Goal: Information Seeking & Learning: Find specific fact

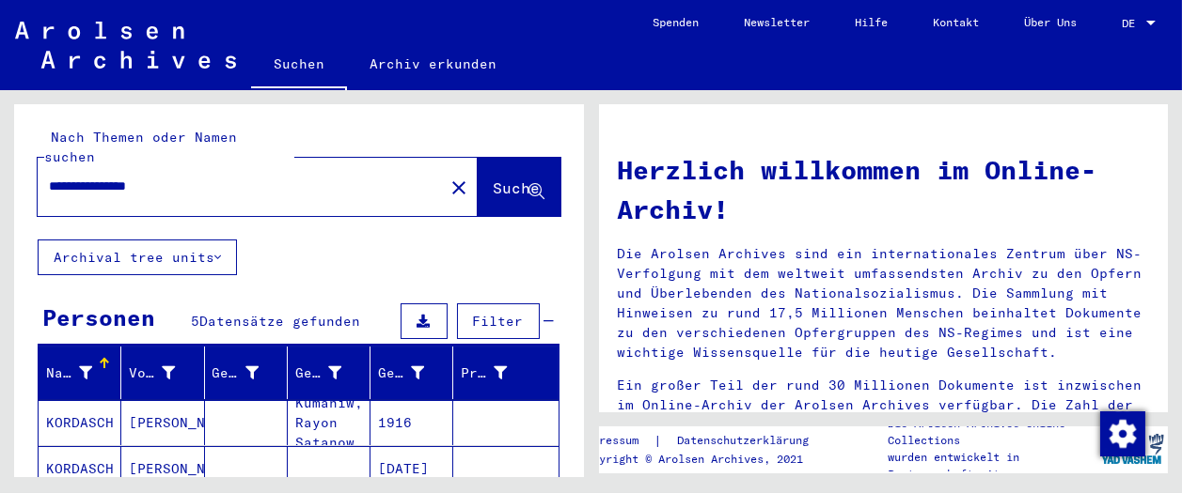
drag, startPoint x: 194, startPoint y: 161, endPoint x: 32, endPoint y: 162, distance: 161.7
click at [29, 161] on div "**********" at bounding box center [299, 171] width 570 height 135
paste input "text"
click at [174, 177] on input "**********" at bounding box center [235, 187] width 372 height 20
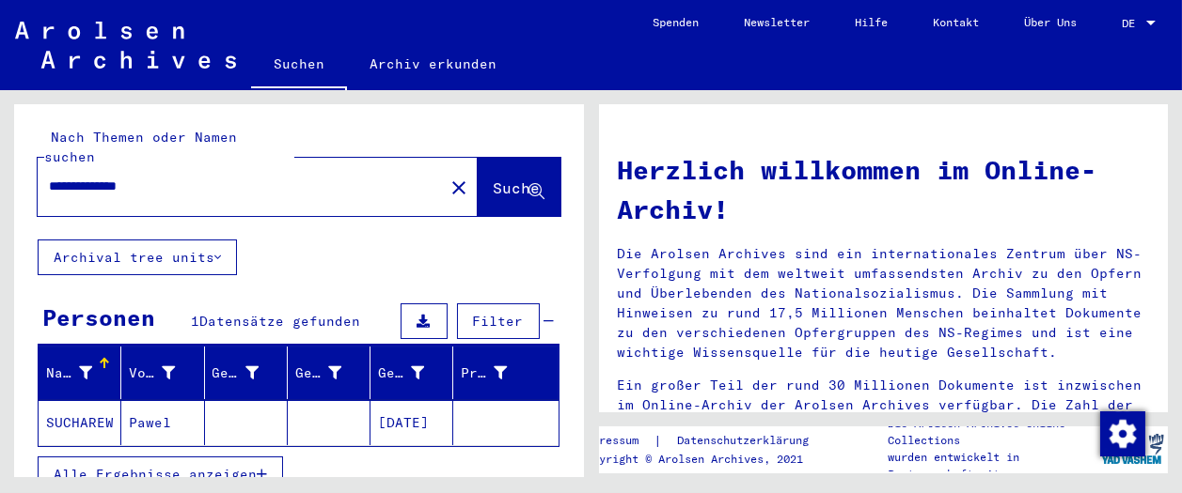
click at [132, 400] on mat-cell "Pawel" at bounding box center [162, 422] width 83 height 45
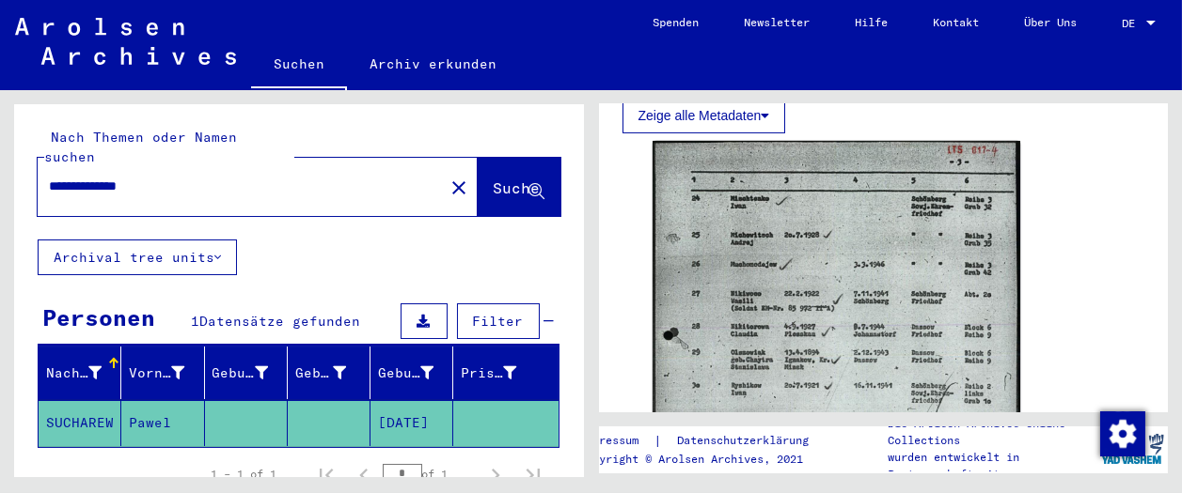
scroll to position [731, 0]
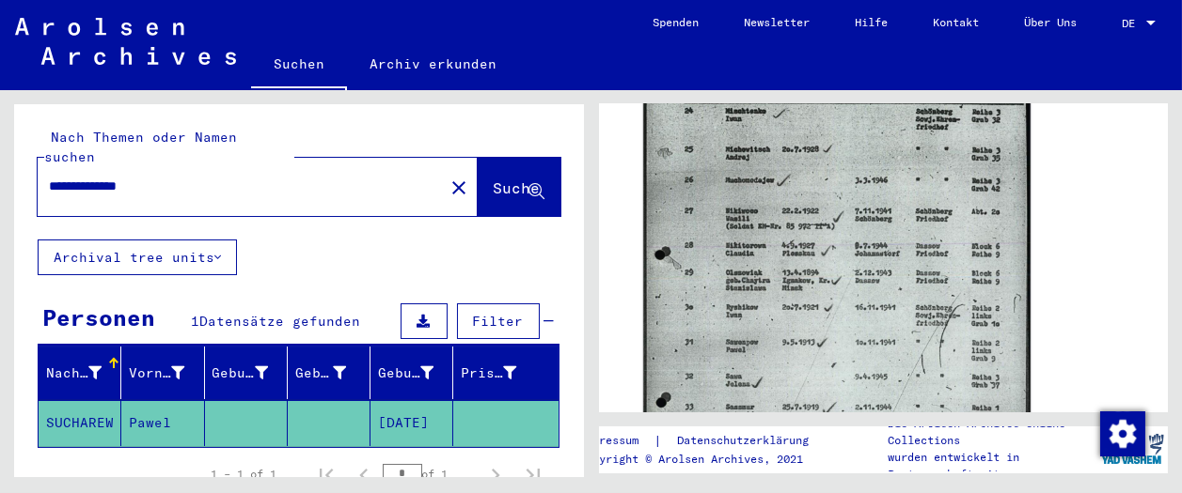
click at [756, 247] on img at bounding box center [836, 323] width 386 height 544
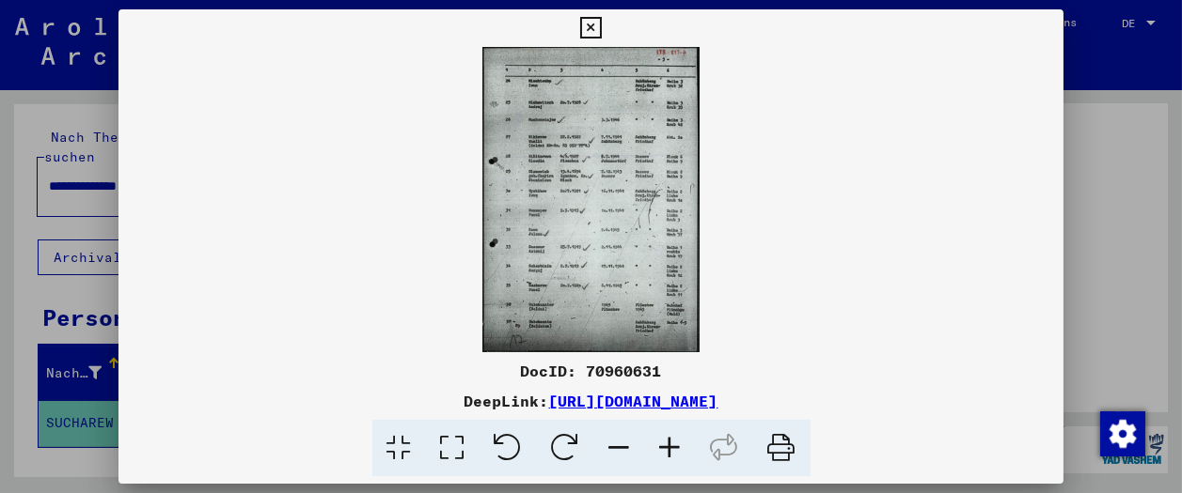
click at [665, 454] on icon at bounding box center [670, 448] width 51 height 57
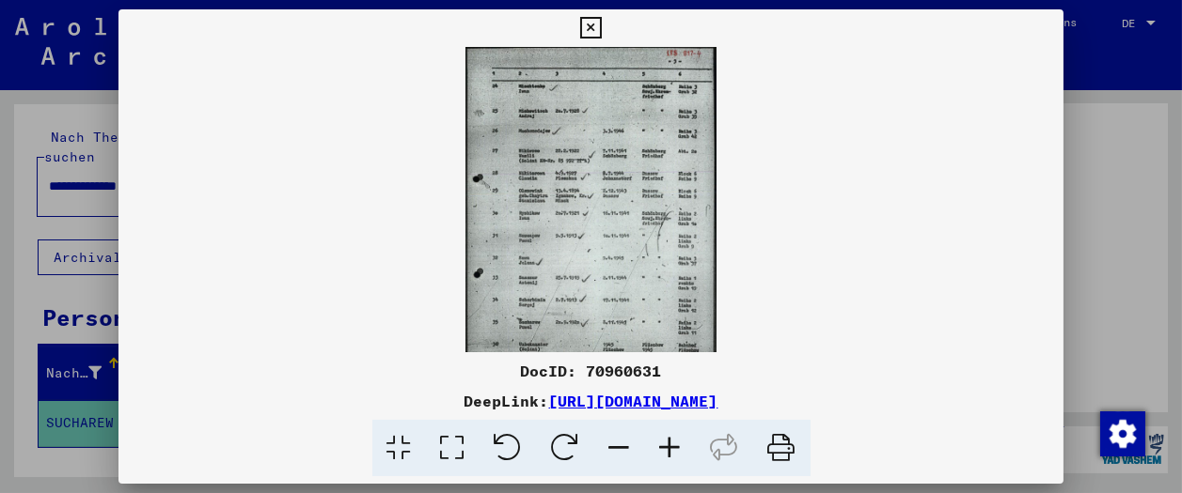
click at [665, 454] on icon at bounding box center [670, 448] width 51 height 57
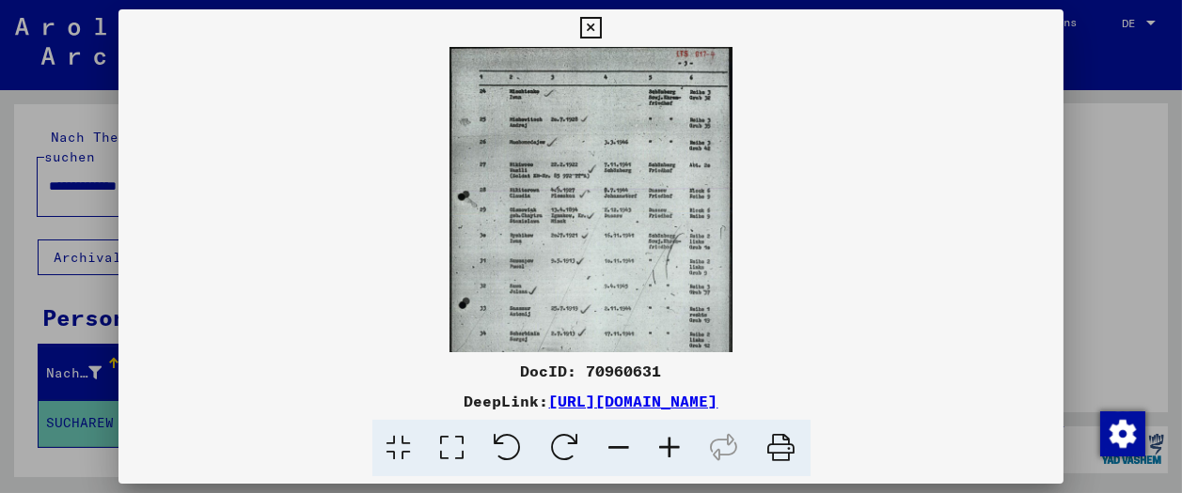
click at [665, 454] on icon at bounding box center [670, 448] width 51 height 57
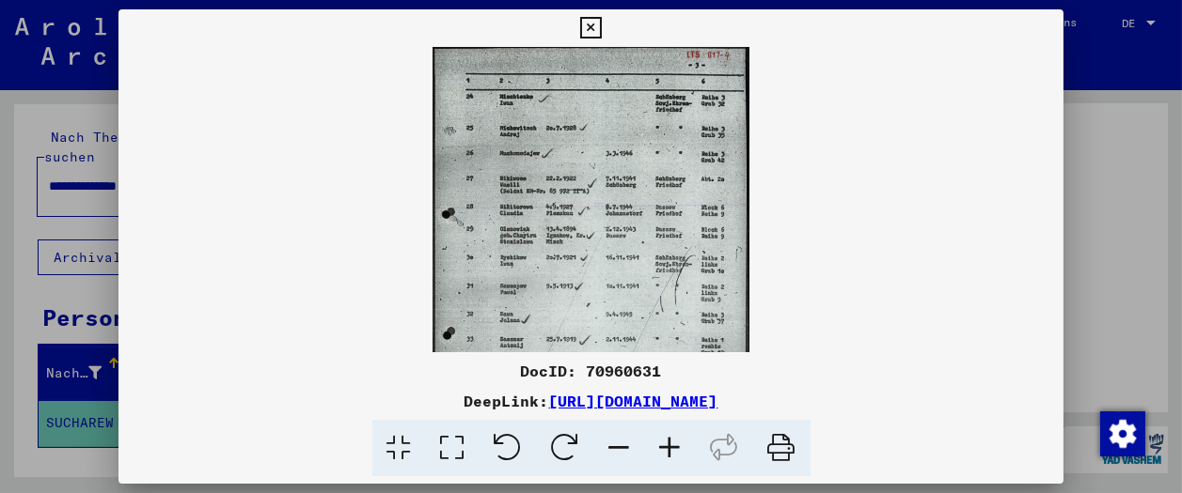
click at [665, 454] on icon at bounding box center [670, 448] width 51 height 57
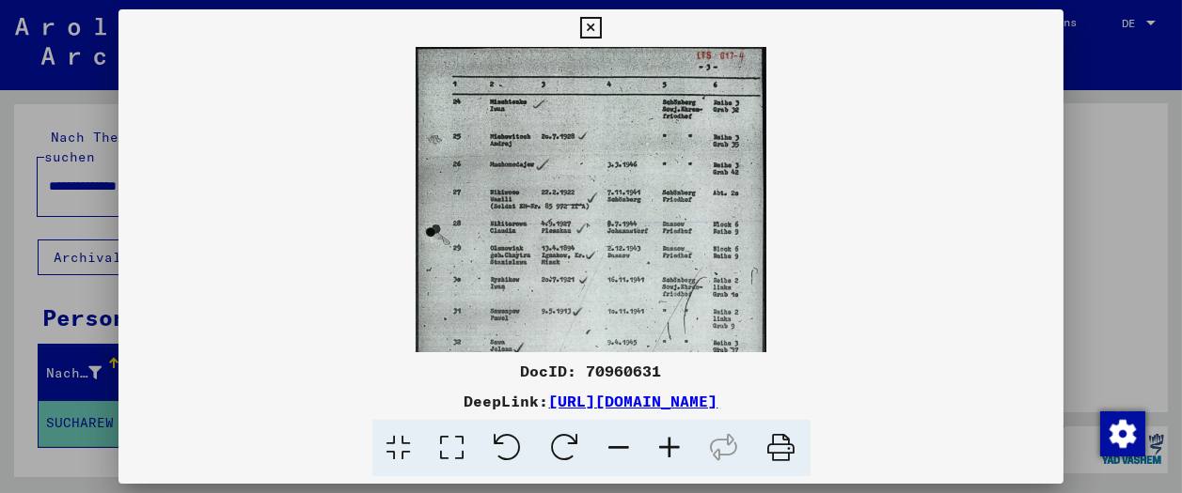
click at [665, 454] on icon at bounding box center [670, 448] width 51 height 57
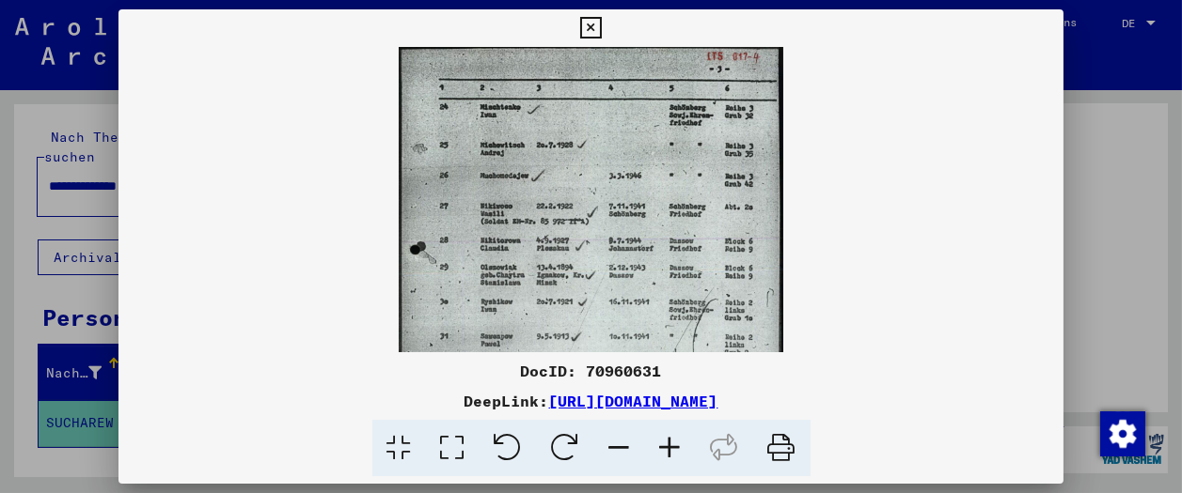
click at [665, 454] on icon at bounding box center [670, 448] width 51 height 57
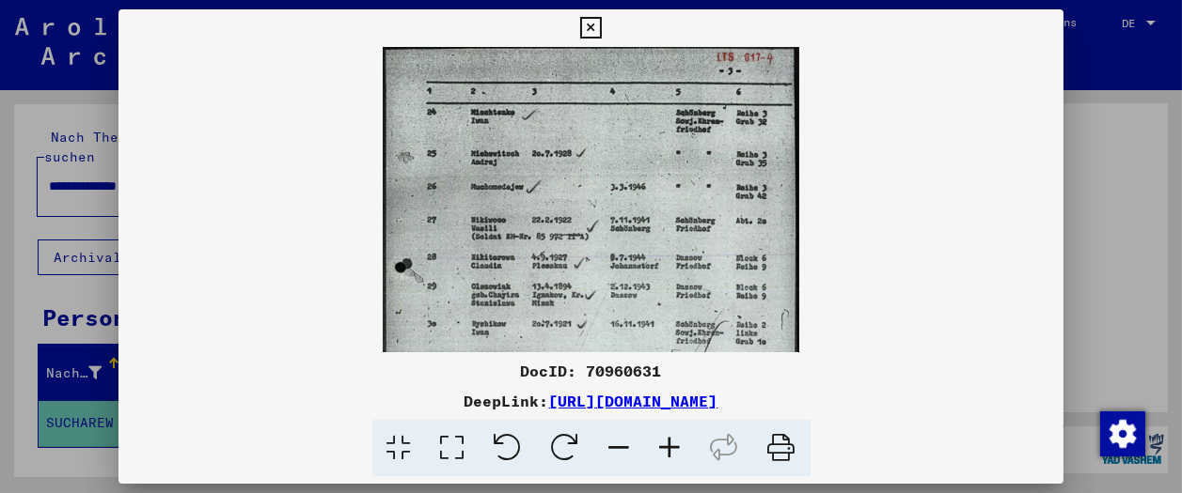
click at [665, 454] on icon at bounding box center [670, 448] width 51 height 57
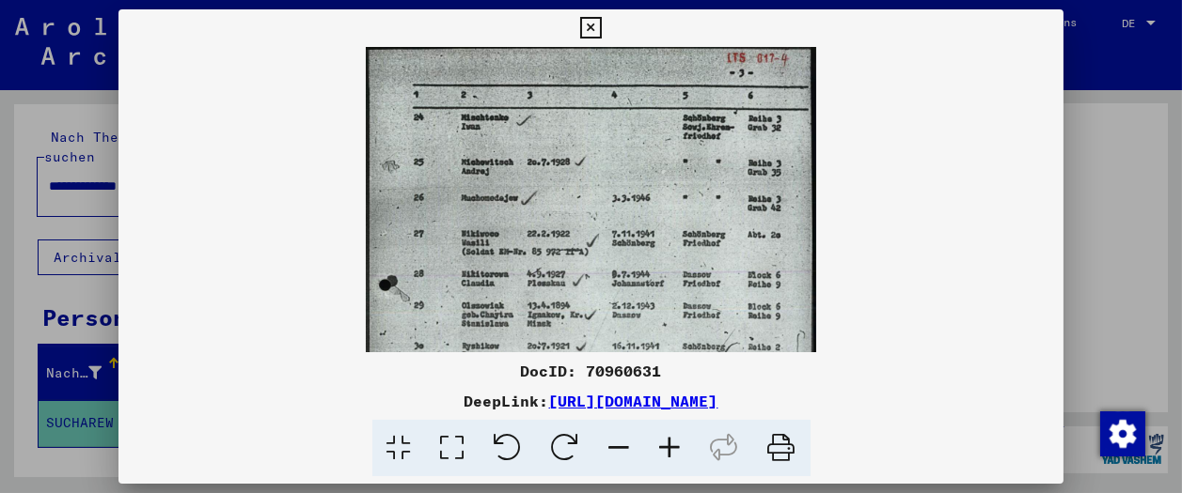
click at [665, 454] on icon at bounding box center [670, 448] width 51 height 57
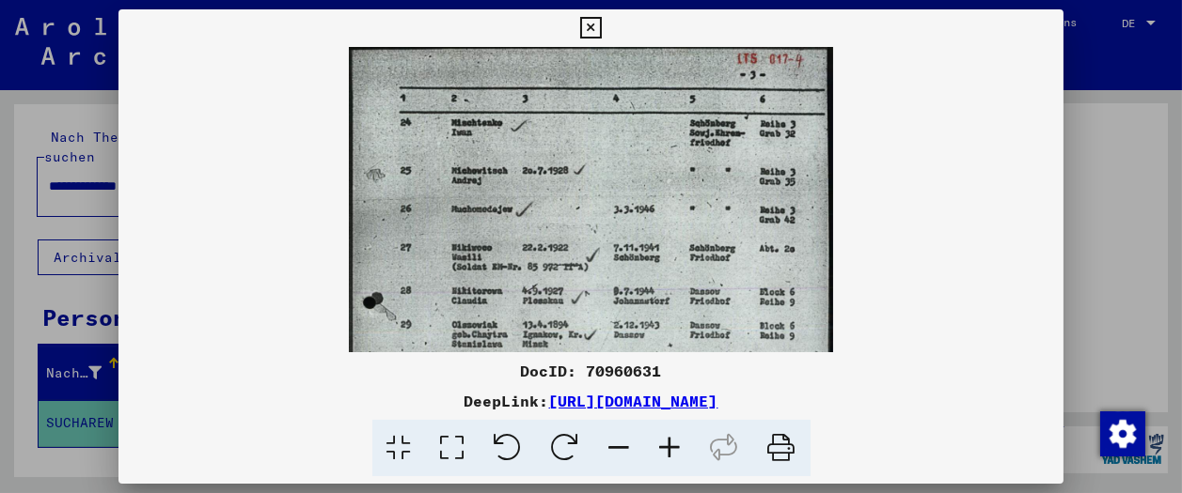
click at [665, 454] on icon at bounding box center [670, 448] width 51 height 57
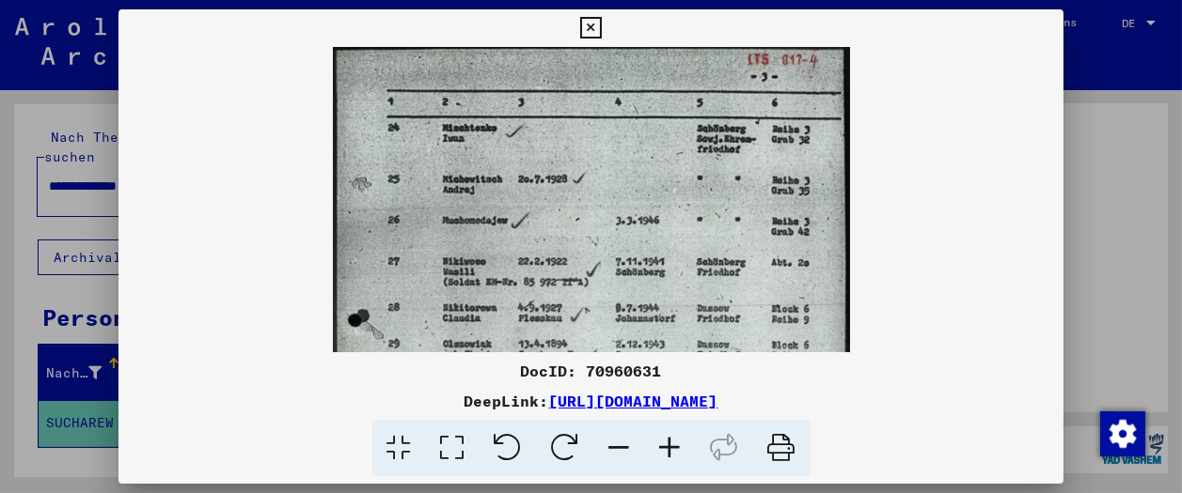
click at [665, 454] on icon at bounding box center [670, 448] width 51 height 57
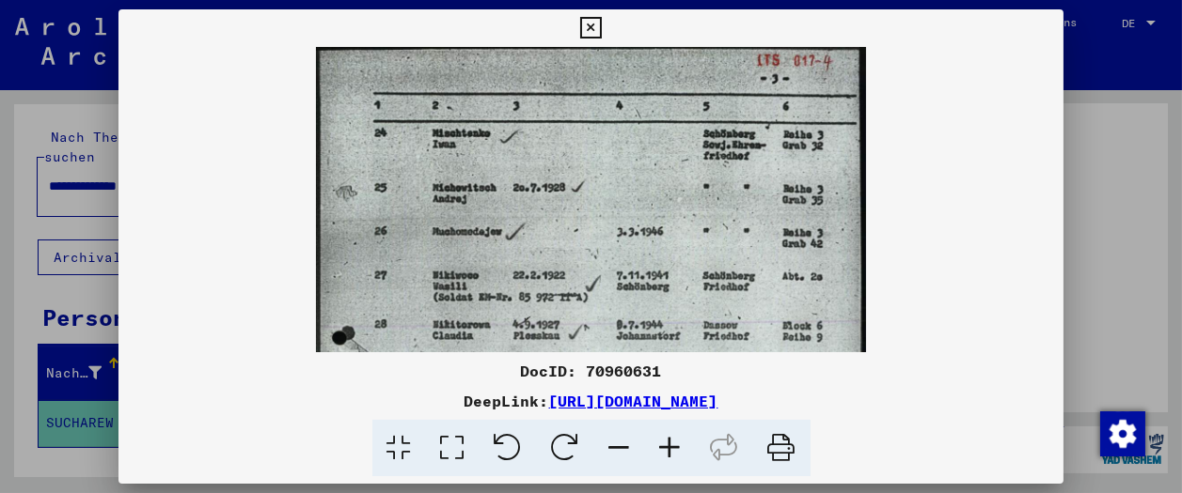
click at [665, 454] on icon at bounding box center [670, 448] width 51 height 57
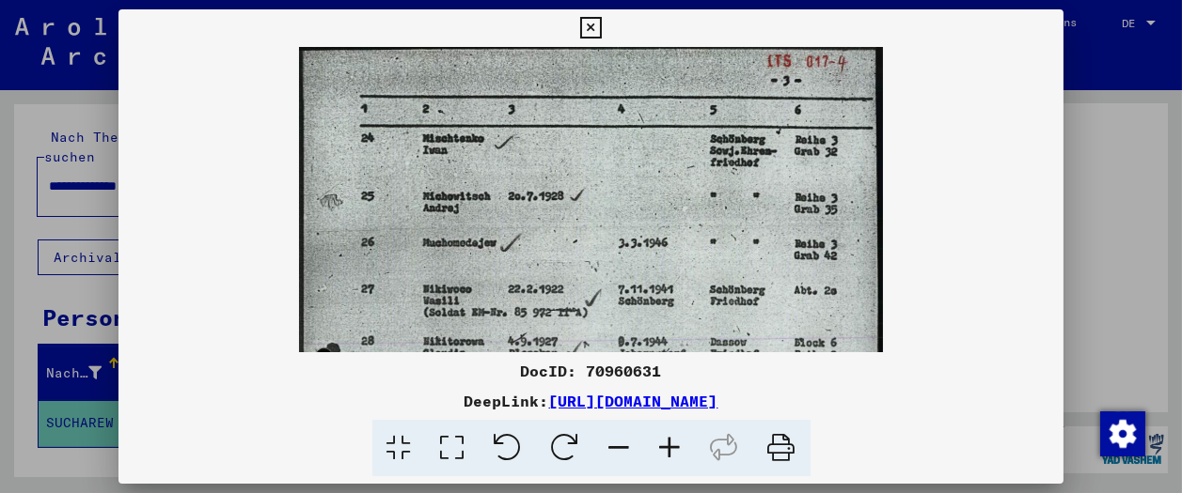
click at [665, 454] on icon at bounding box center [670, 448] width 51 height 57
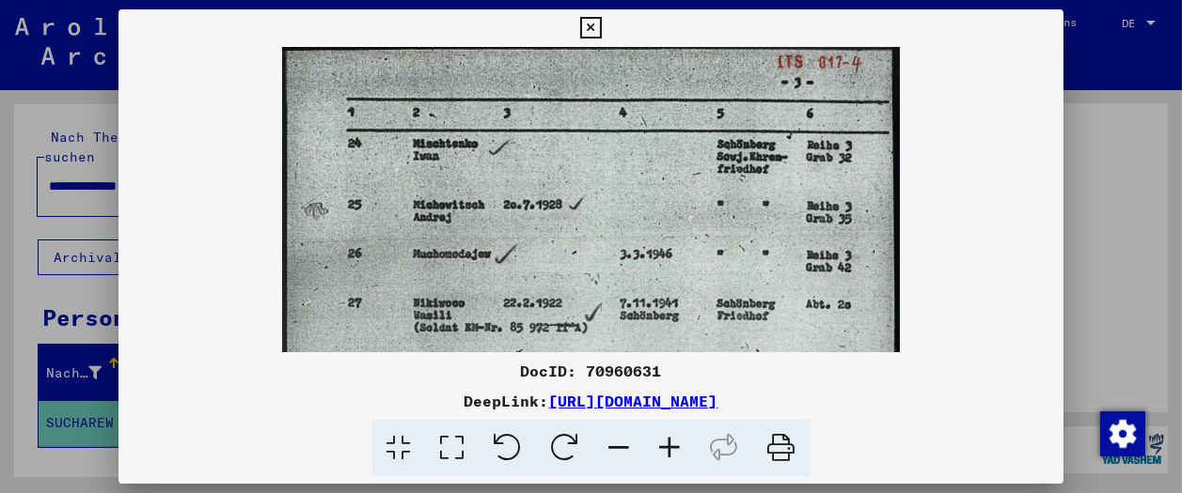
click at [665, 454] on icon at bounding box center [670, 448] width 51 height 57
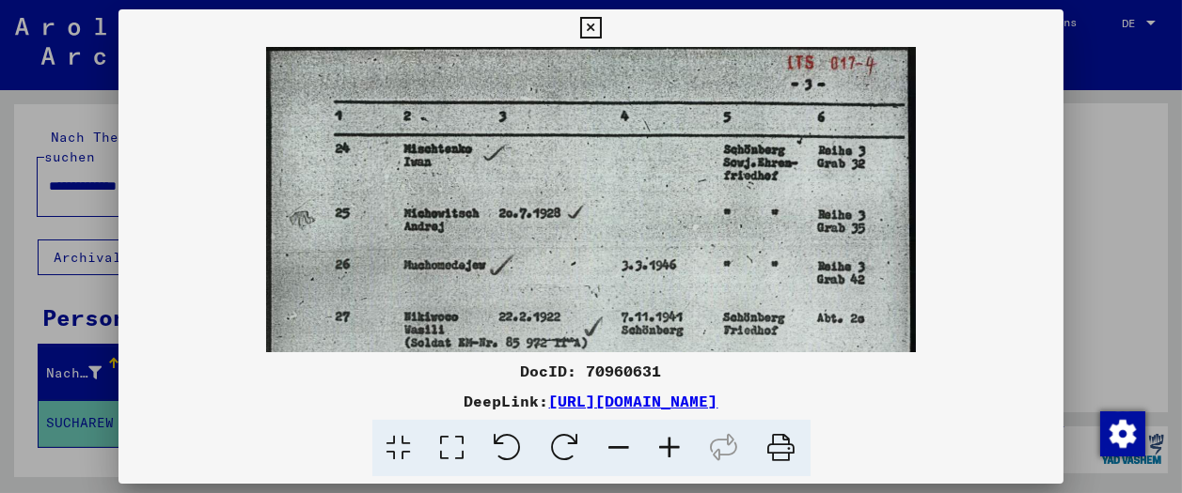
click at [665, 454] on icon at bounding box center [670, 448] width 51 height 57
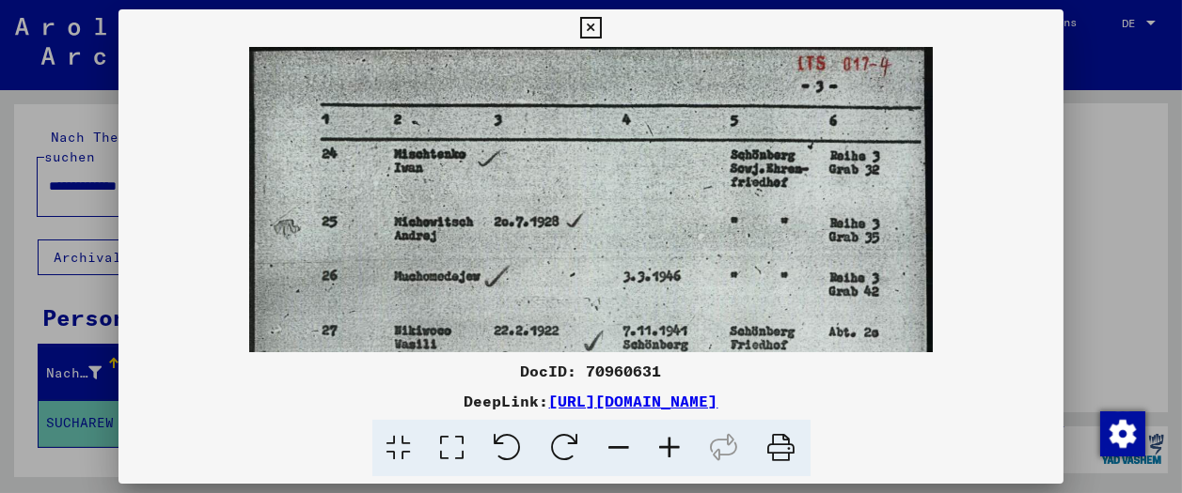
click at [665, 454] on icon at bounding box center [670, 448] width 51 height 57
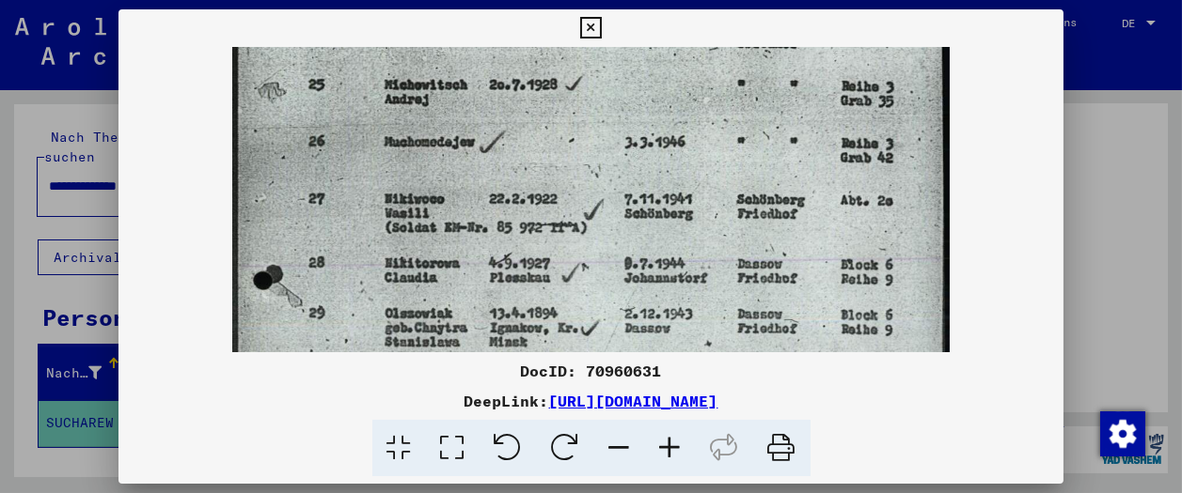
drag, startPoint x: 540, startPoint y: 296, endPoint x: 543, endPoint y: 147, distance: 149.5
click at [543, 147] on img at bounding box center [590, 406] width 717 height 1010
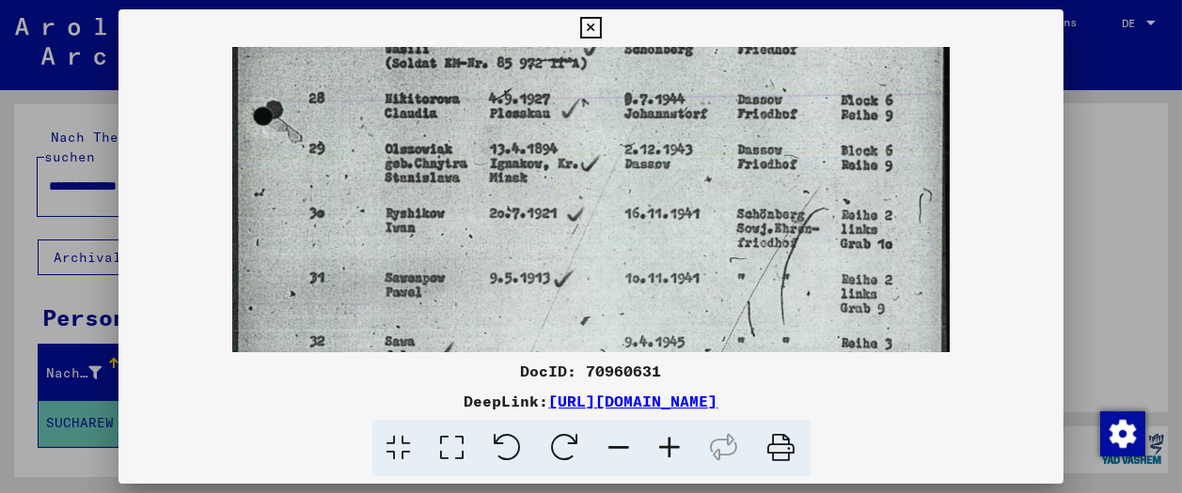
drag, startPoint x: 553, startPoint y: 215, endPoint x: 553, endPoint y: 84, distance: 131.6
click at [553, 84] on img at bounding box center [590, 242] width 717 height 1010
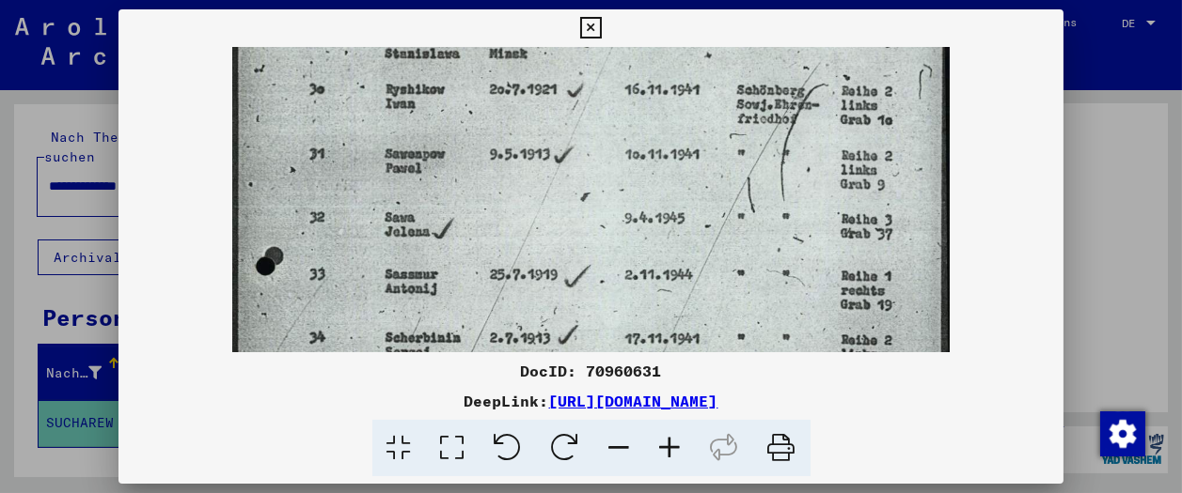
drag, startPoint x: 545, startPoint y: 257, endPoint x: 553, endPoint y: 127, distance: 129.9
click at [553, 127] on img at bounding box center [590, 118] width 717 height 1010
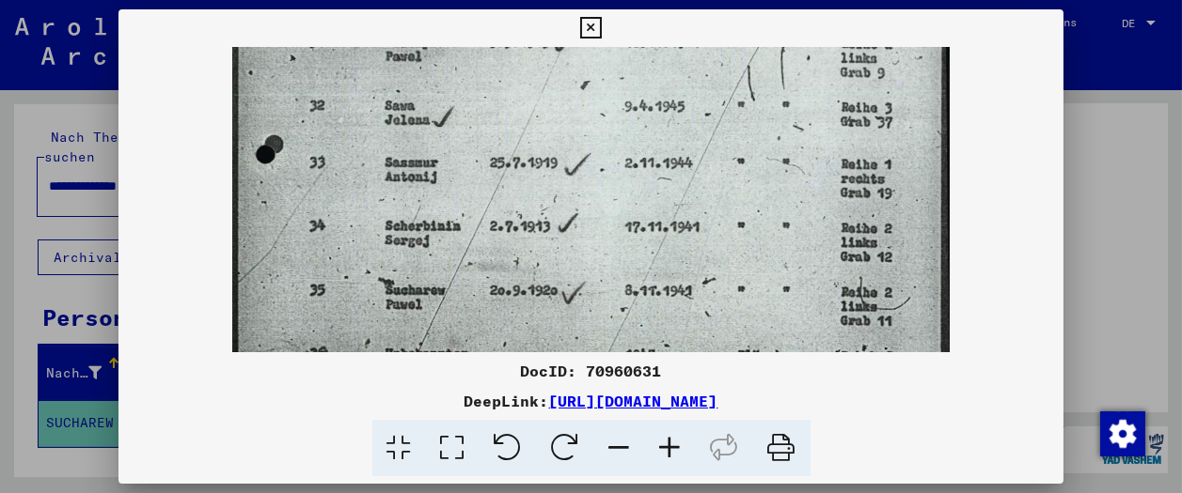
scroll to position [548, 0]
drag, startPoint x: 538, startPoint y: 269, endPoint x: 537, endPoint y: 152, distance: 116.6
click at [537, 152] on img at bounding box center [590, 4] width 717 height 1010
click at [602, 21] on icon at bounding box center [591, 28] width 22 height 23
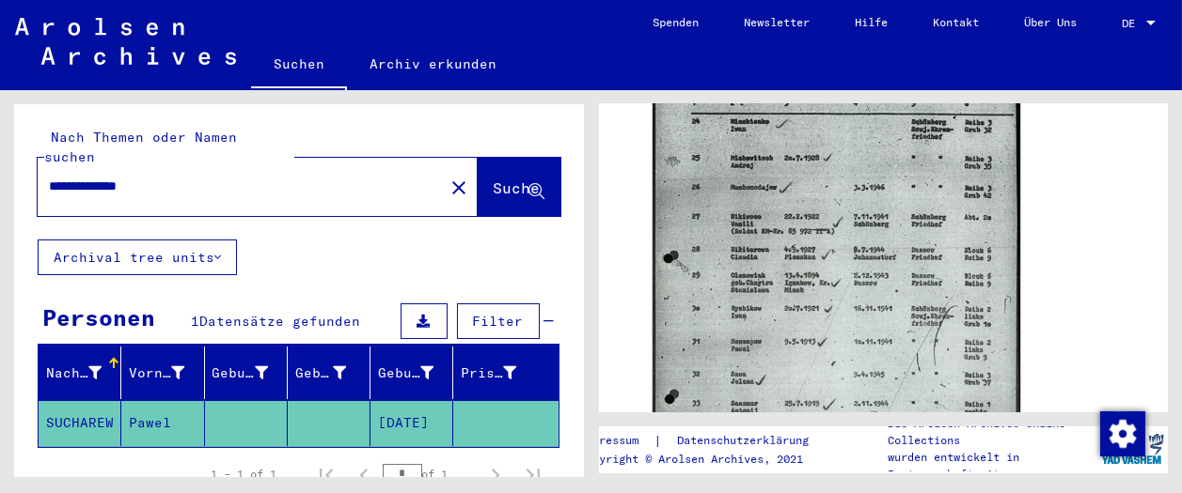
click at [81, 177] on input "**********" at bounding box center [241, 187] width 384 height 20
click at [70, 177] on input "**********" at bounding box center [241, 187] width 384 height 20
drag, startPoint x: 142, startPoint y: 168, endPoint x: 178, endPoint y: 161, distance: 36.5
click at [178, 177] on input "**********" at bounding box center [241, 187] width 384 height 20
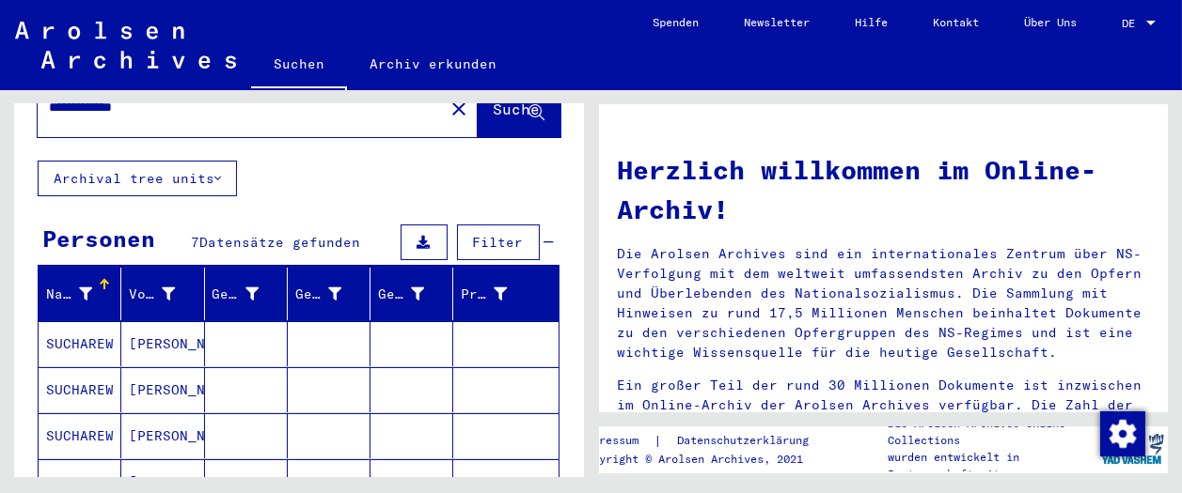
scroll to position [209, 0]
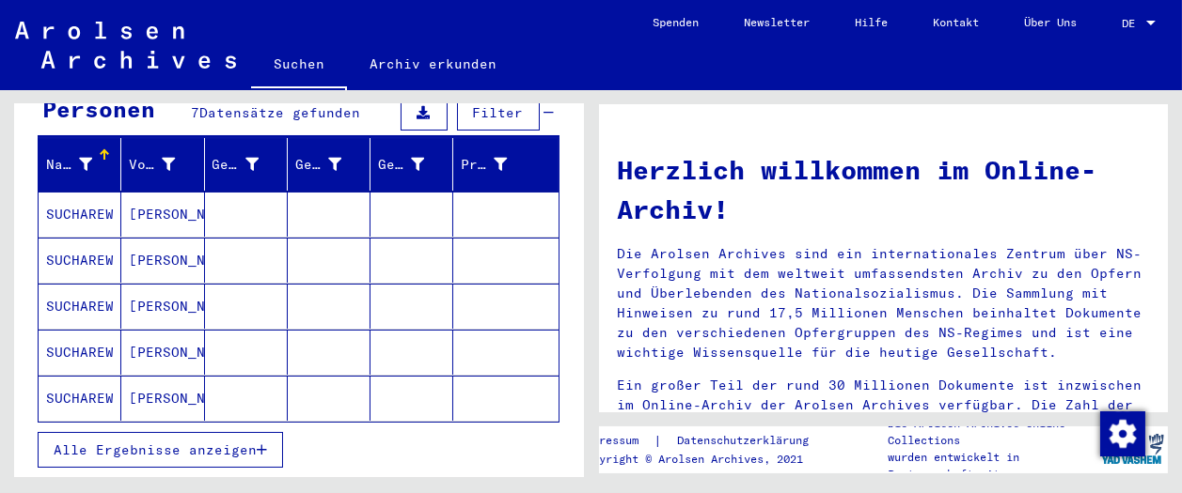
click at [162, 204] on mat-cell "[PERSON_NAME]" at bounding box center [162, 214] width 83 height 45
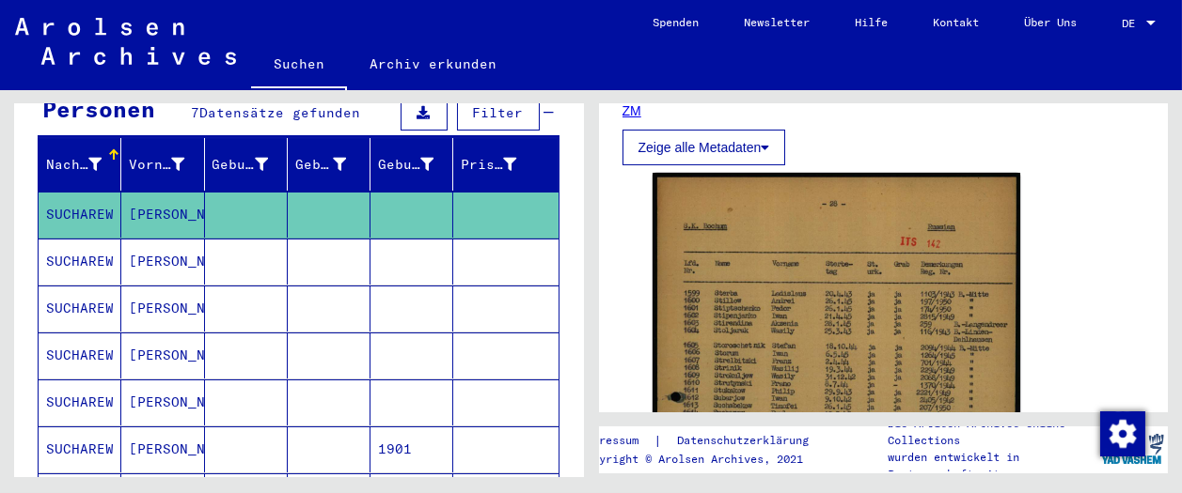
click at [156, 253] on mat-cell "[PERSON_NAME]" at bounding box center [162, 262] width 83 height 46
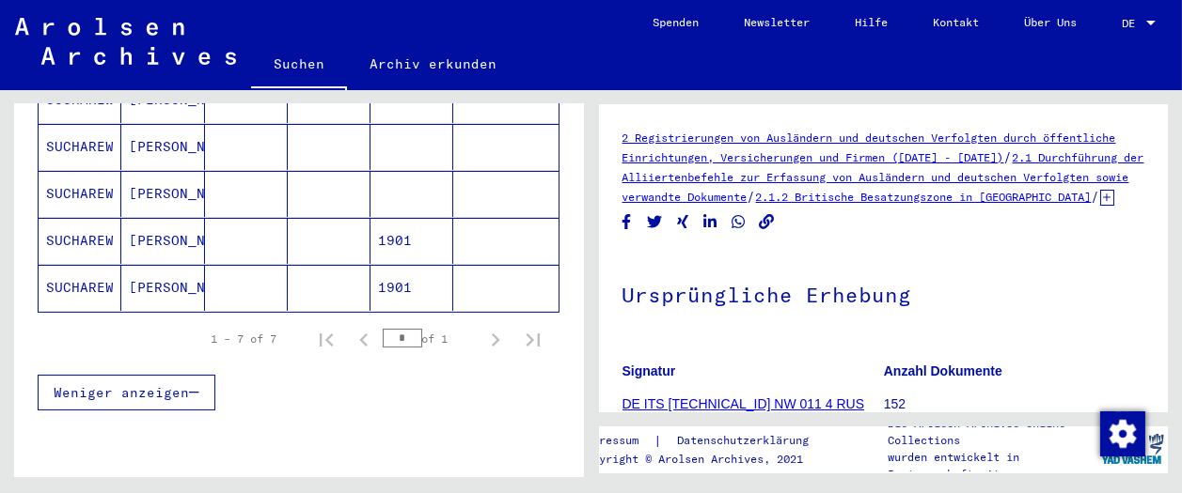
scroll to position [313, 0]
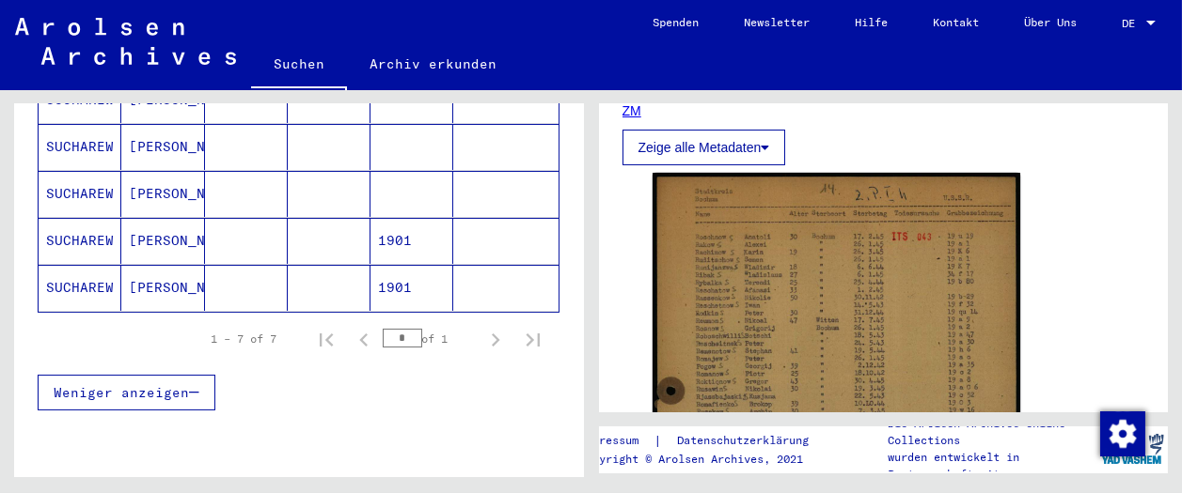
click at [205, 173] on mat-cell at bounding box center [246, 194] width 83 height 46
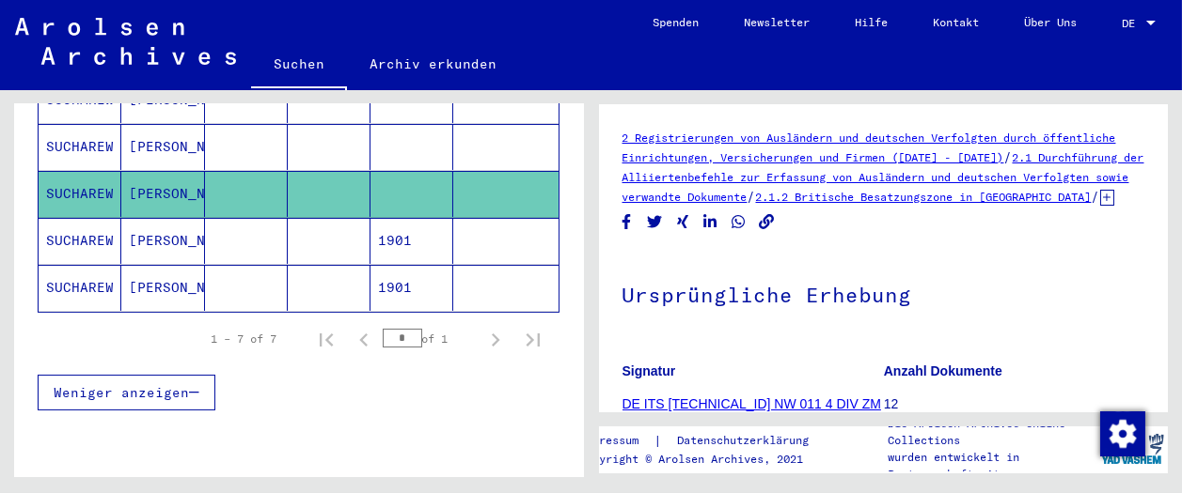
scroll to position [209, 0]
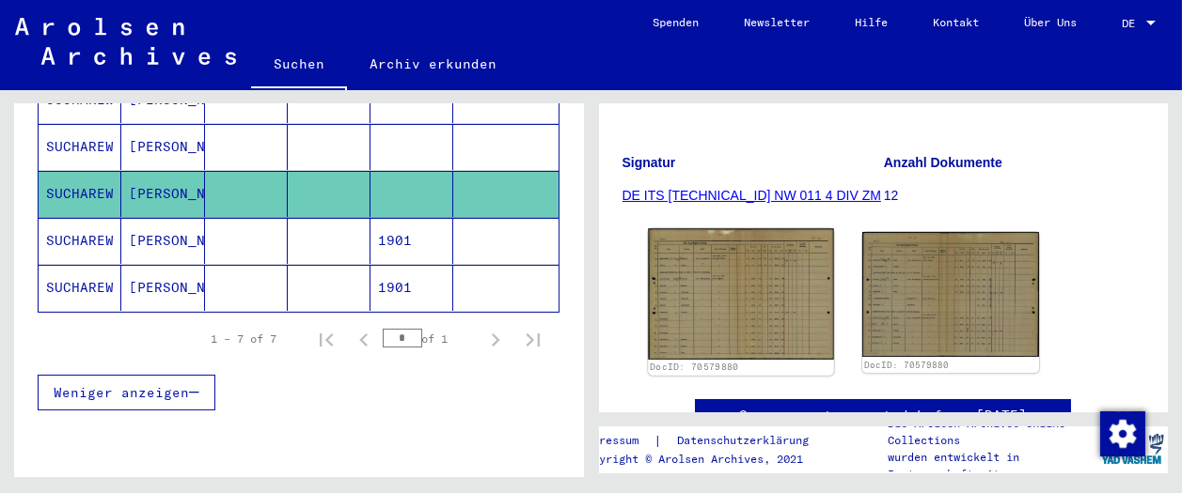
click at [710, 300] on img at bounding box center [740, 293] width 185 height 131
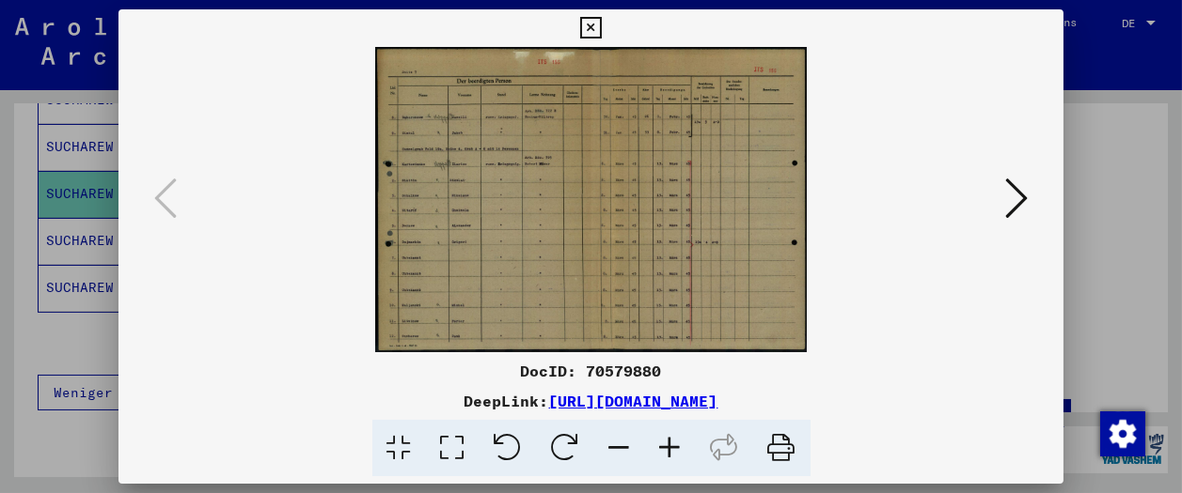
click at [666, 444] on icon at bounding box center [670, 448] width 51 height 57
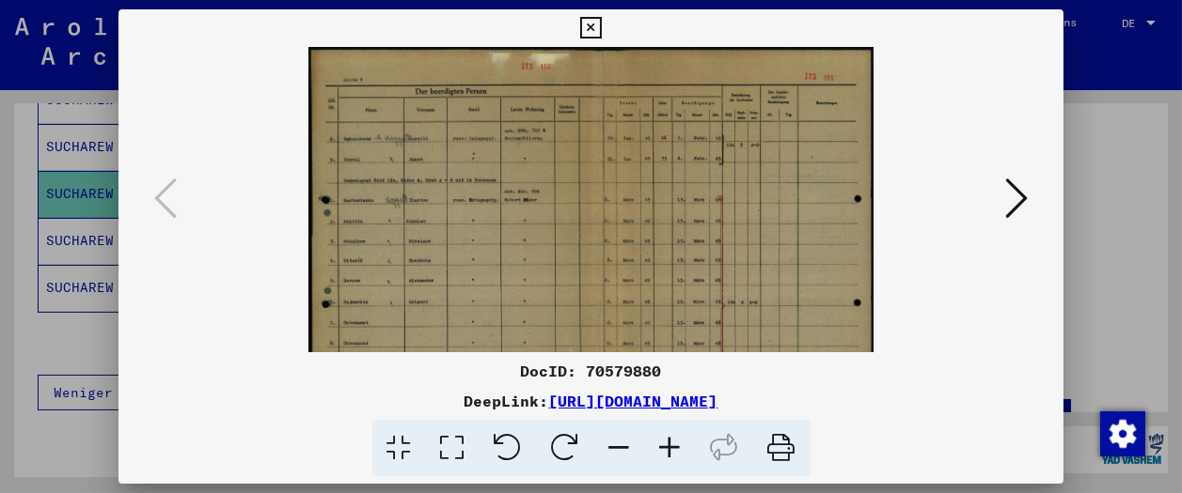
click at [666, 444] on icon at bounding box center [670, 448] width 51 height 57
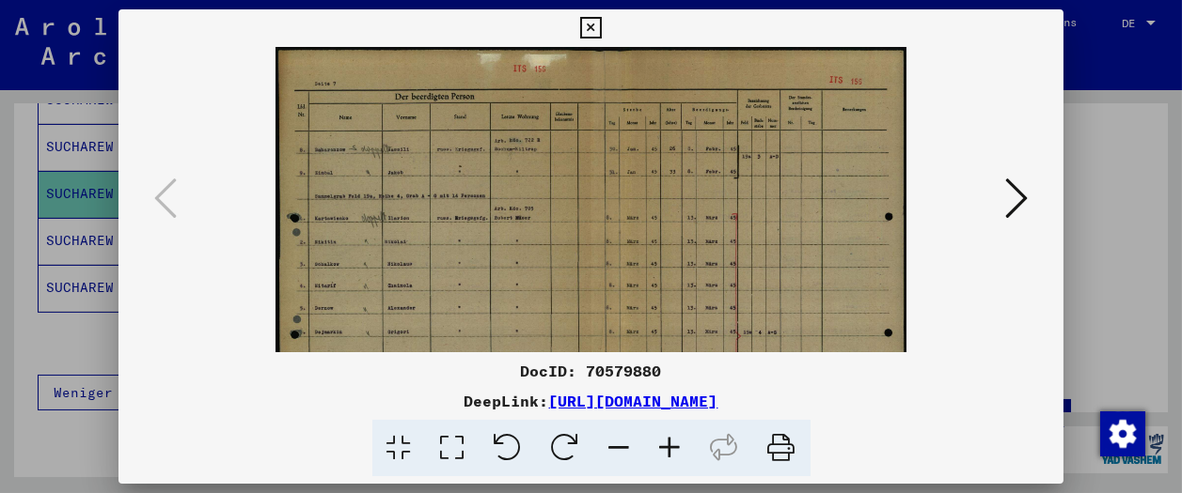
click at [666, 444] on icon at bounding box center [670, 448] width 51 height 57
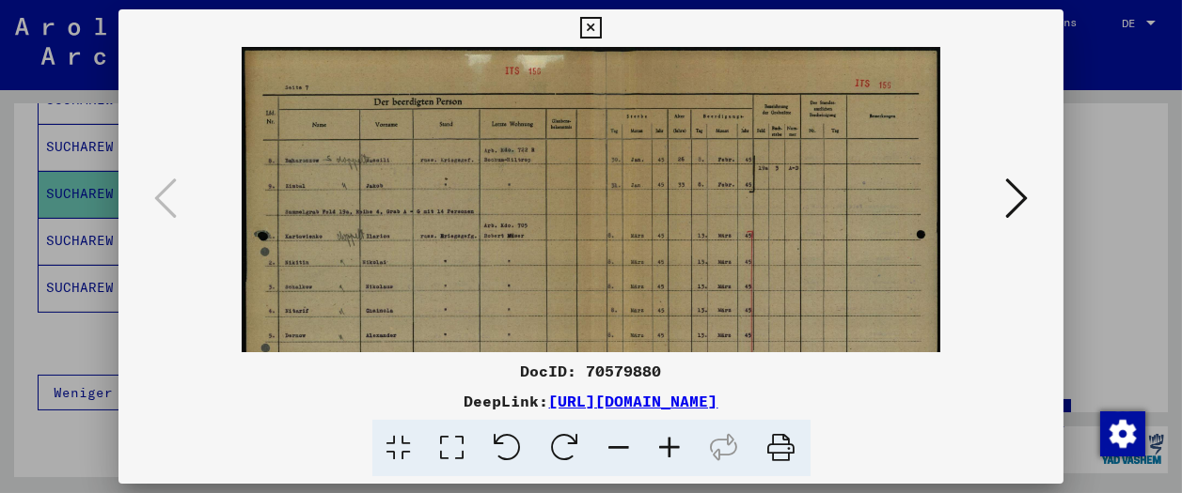
click at [666, 444] on icon at bounding box center [670, 448] width 51 height 57
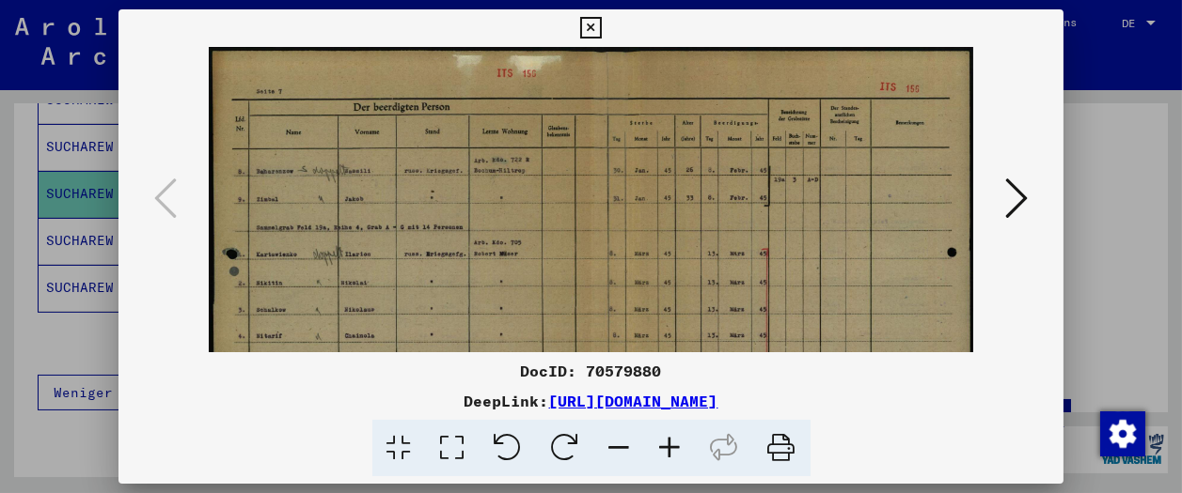
click at [666, 444] on icon at bounding box center [670, 448] width 51 height 57
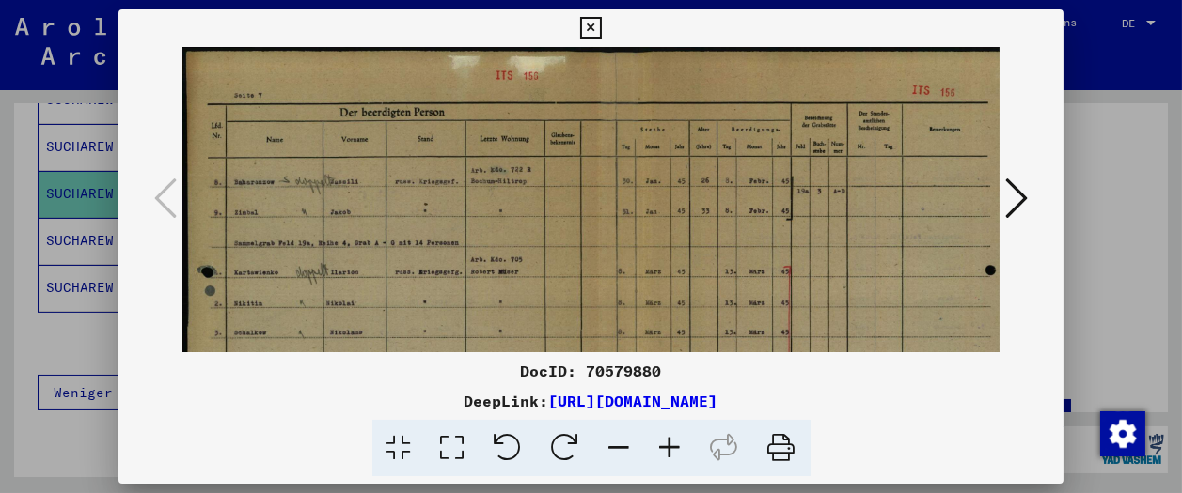
click at [666, 444] on icon at bounding box center [670, 448] width 51 height 57
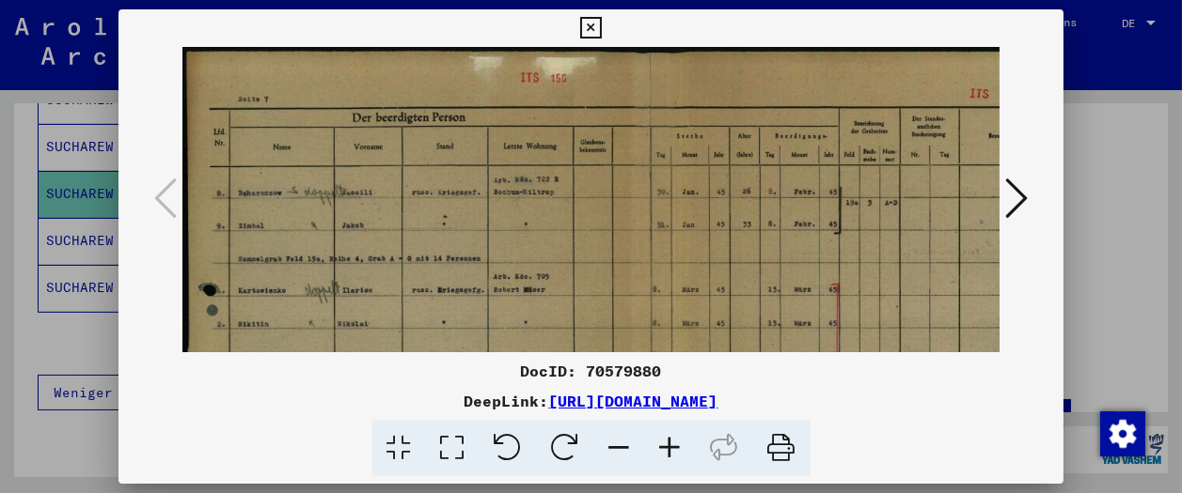
click at [666, 444] on icon at bounding box center [670, 448] width 51 height 57
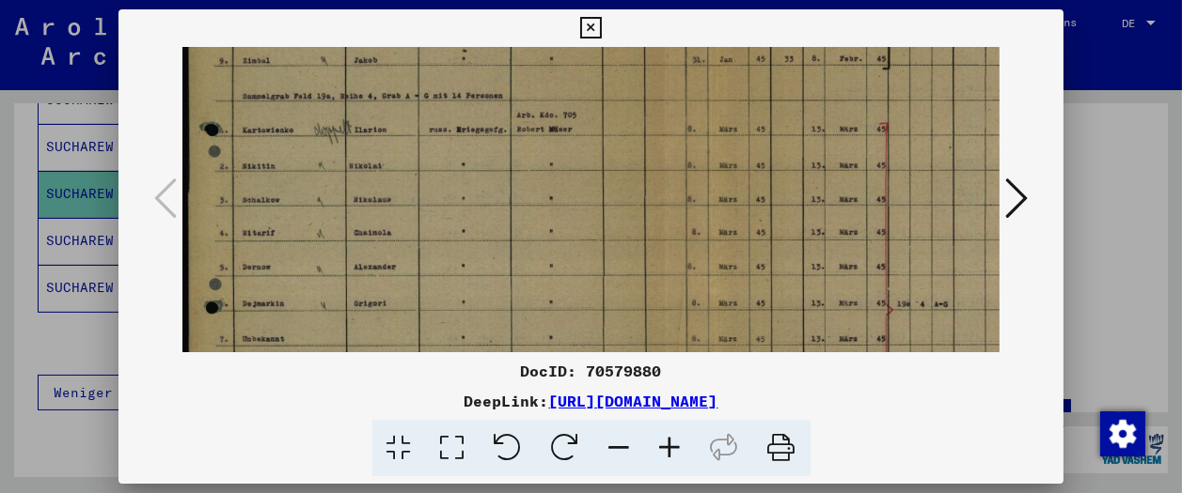
drag, startPoint x: 557, startPoint y: 305, endPoint x: 633, endPoint y: 182, distance: 143.5
click at [640, 122] on img at bounding box center [663, 208] width 963 height 681
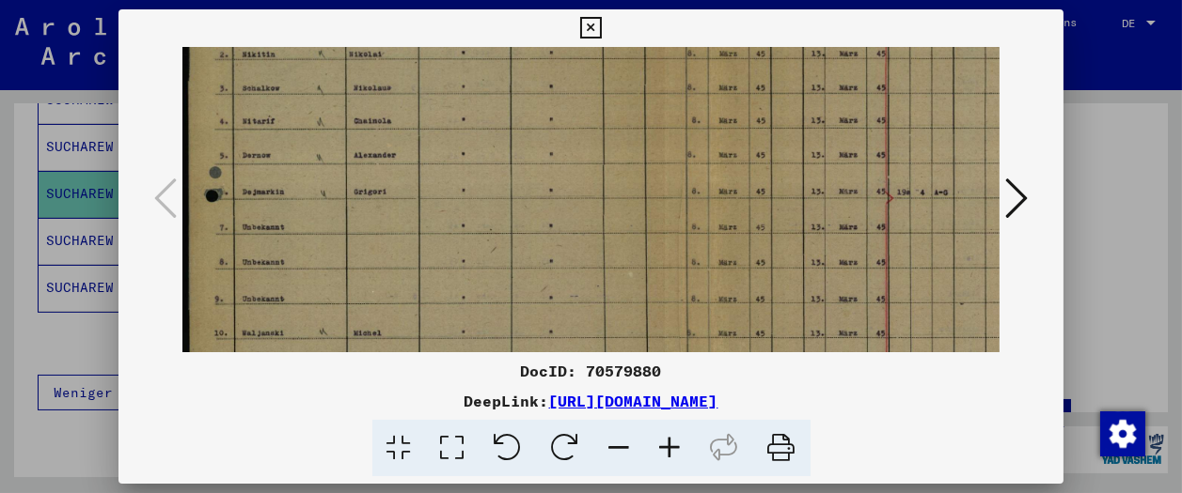
drag, startPoint x: 627, startPoint y: 196, endPoint x: 662, endPoint y: 80, distance: 121.6
click at [662, 80] on img at bounding box center [663, 97] width 963 height 681
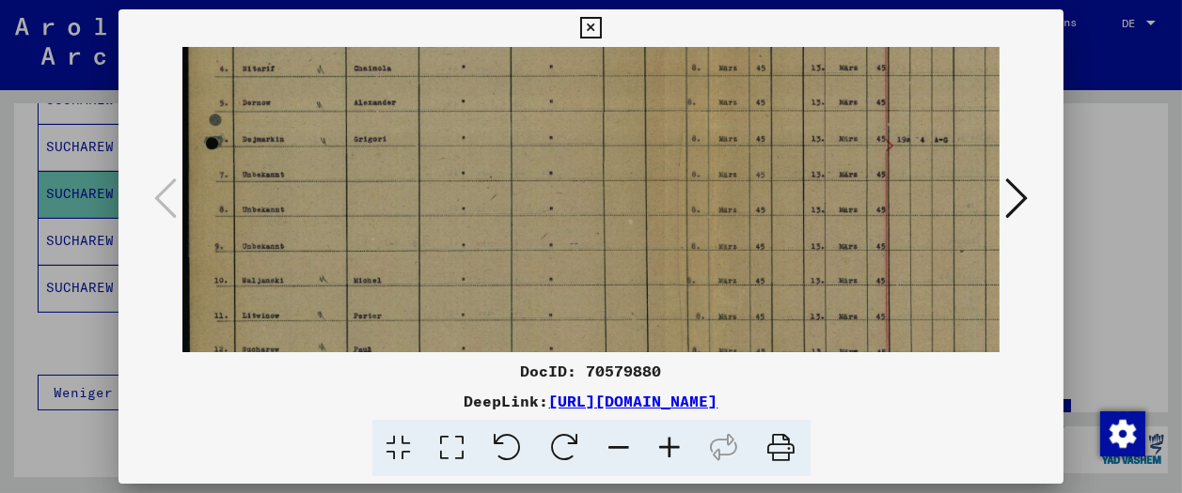
scroll to position [375, 0]
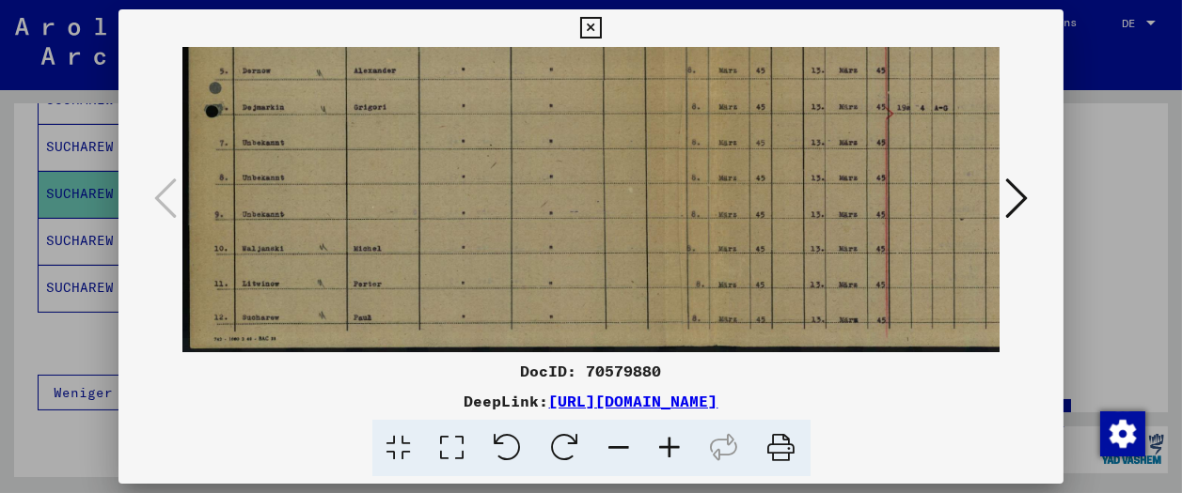
drag, startPoint x: 651, startPoint y: 217, endPoint x: 662, endPoint y: 108, distance: 109.5
click at [662, 108] on img at bounding box center [663, 12] width 963 height 681
click at [602, 31] on icon at bounding box center [591, 28] width 22 height 23
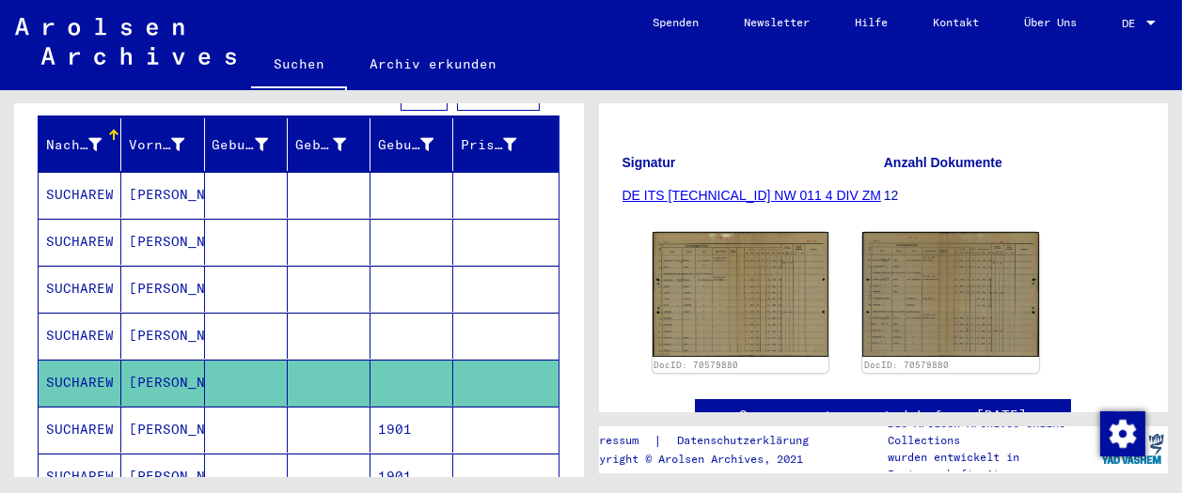
scroll to position [0, 0]
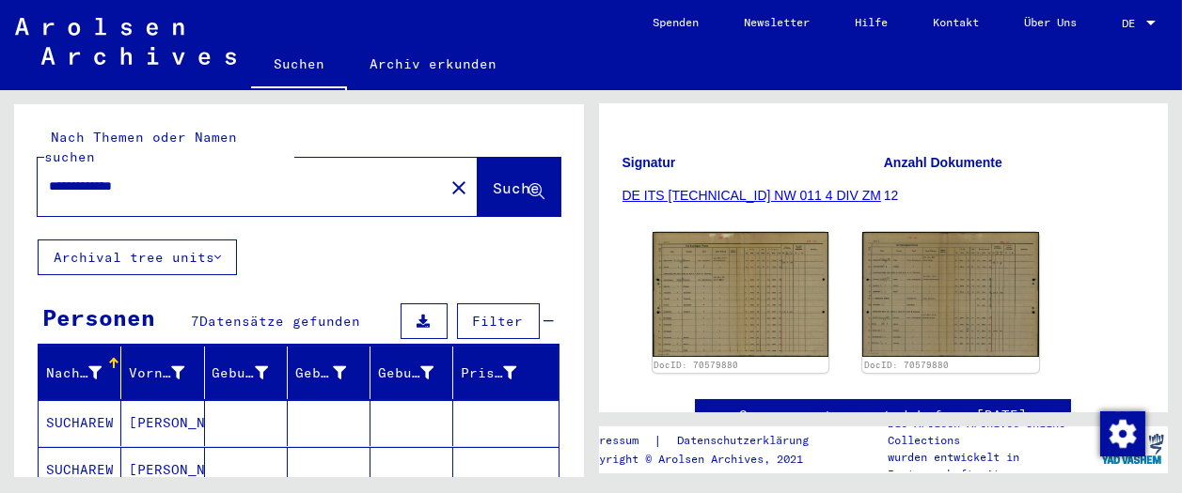
drag, startPoint x: 69, startPoint y: 154, endPoint x: 0, endPoint y: 134, distance: 71.4
click at [0, 139] on div "**********" at bounding box center [295, 283] width 590 height 387
type input "*"
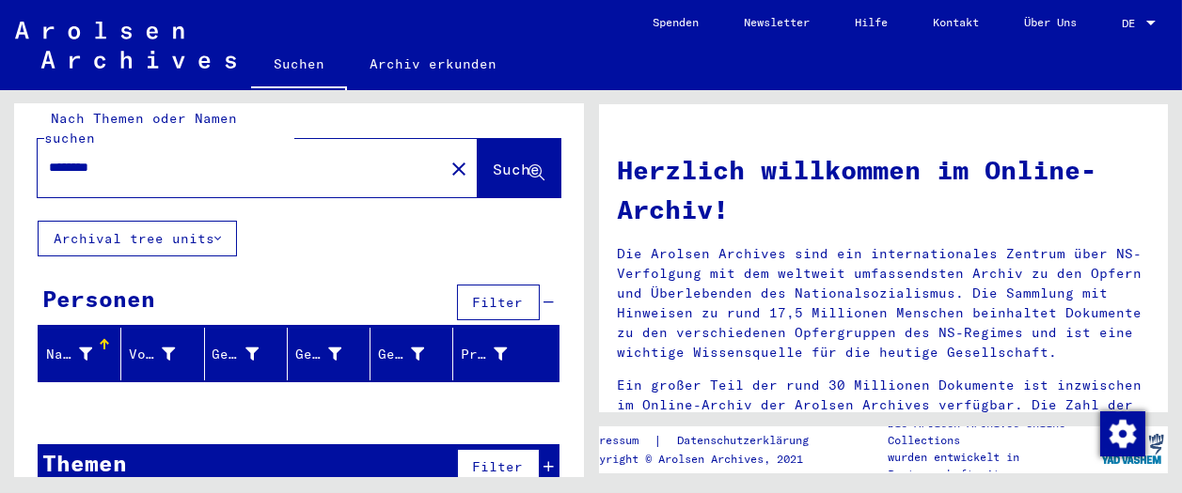
scroll to position [30, 0]
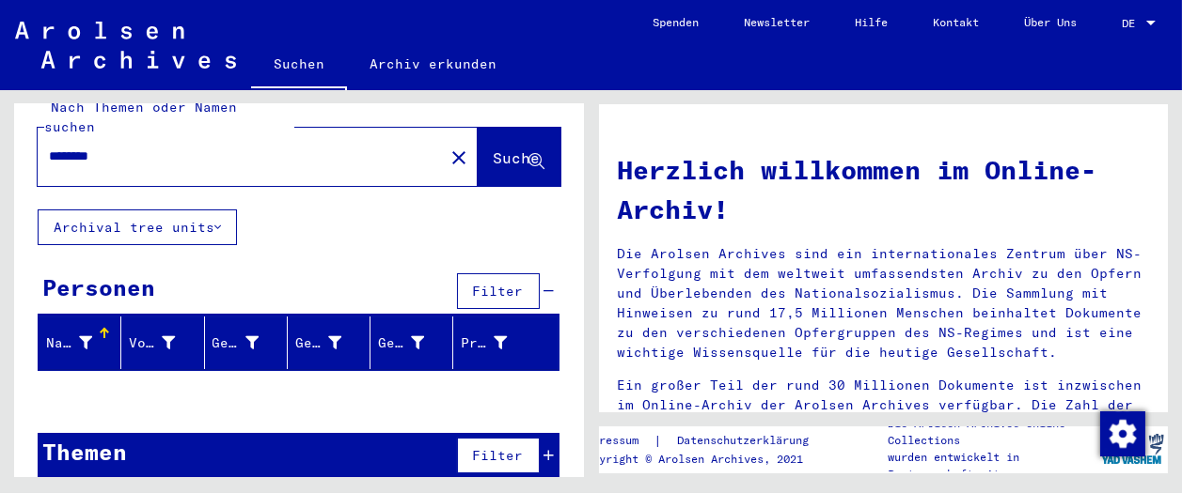
click at [70, 147] on input "********" at bounding box center [235, 157] width 372 height 20
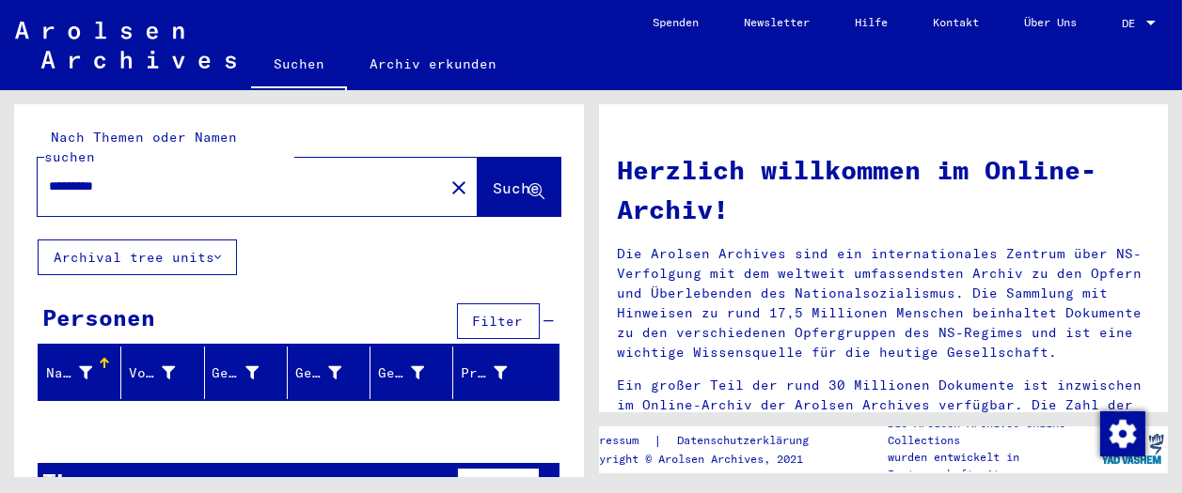
drag, startPoint x: 62, startPoint y: 166, endPoint x: 78, endPoint y: 163, distance: 16.4
click at [78, 177] on input "*********" at bounding box center [235, 187] width 372 height 20
type input "**********"
